Goal: Task Accomplishment & Management: Use online tool/utility

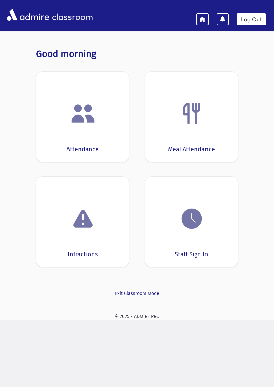
click at [83, 119] on img at bounding box center [82, 113] width 25 height 25
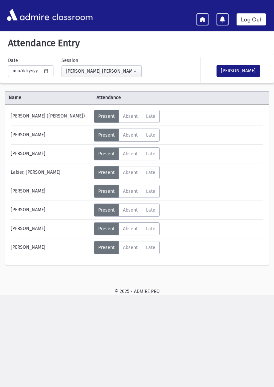
click at [237, 70] on button "[PERSON_NAME]" at bounding box center [238, 71] width 43 height 12
click at [201, 19] on icon at bounding box center [203, 19] width 6 height 6
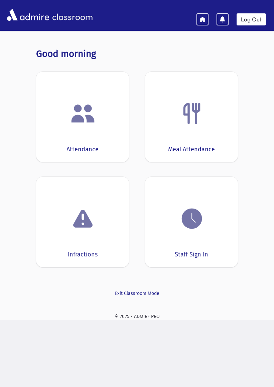
click at [189, 226] on img at bounding box center [191, 218] width 25 height 25
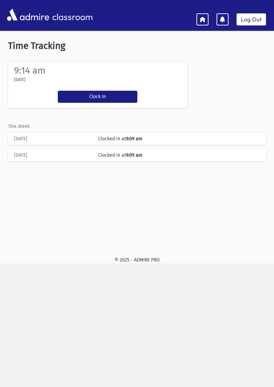
click at [101, 93] on button "Clock In" at bounding box center [98, 97] width 80 height 12
